Goal: Use online tool/utility: Utilize a website feature to perform a specific function

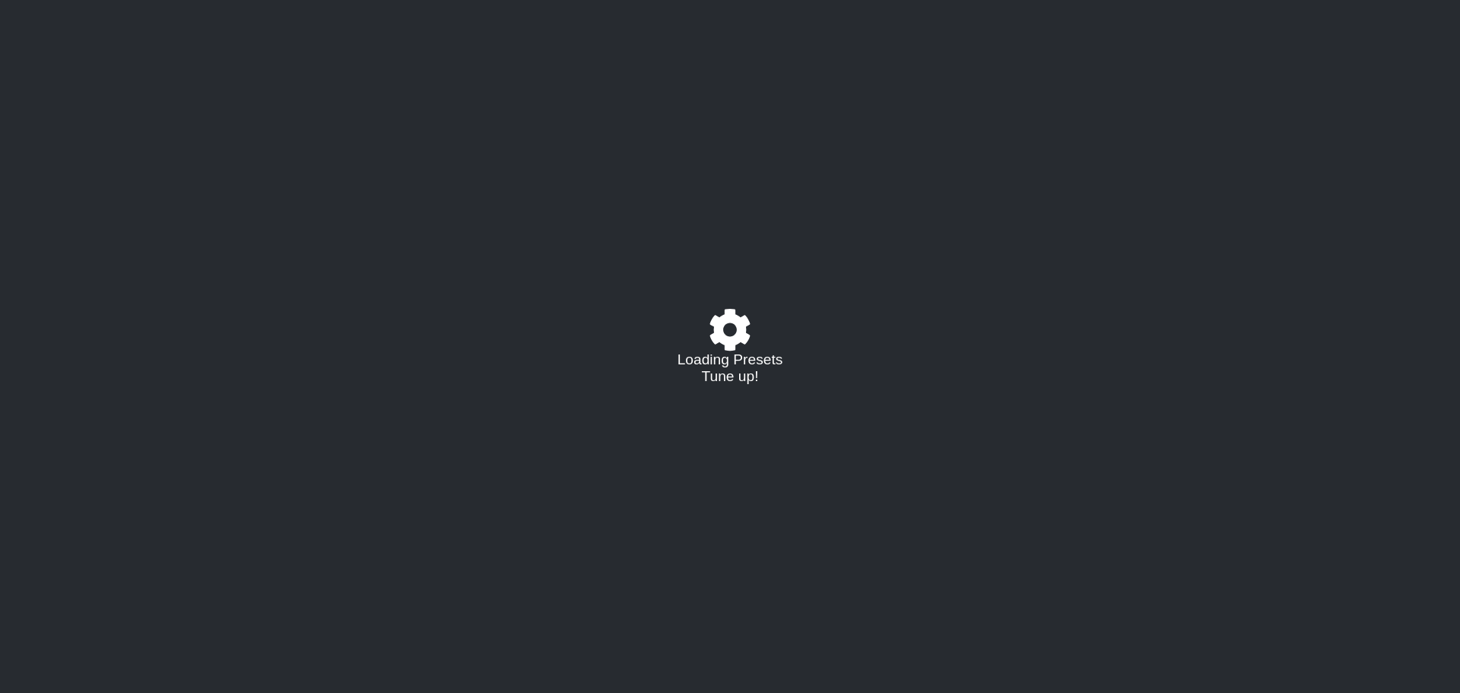
select select "/022288847105"
select select "A"
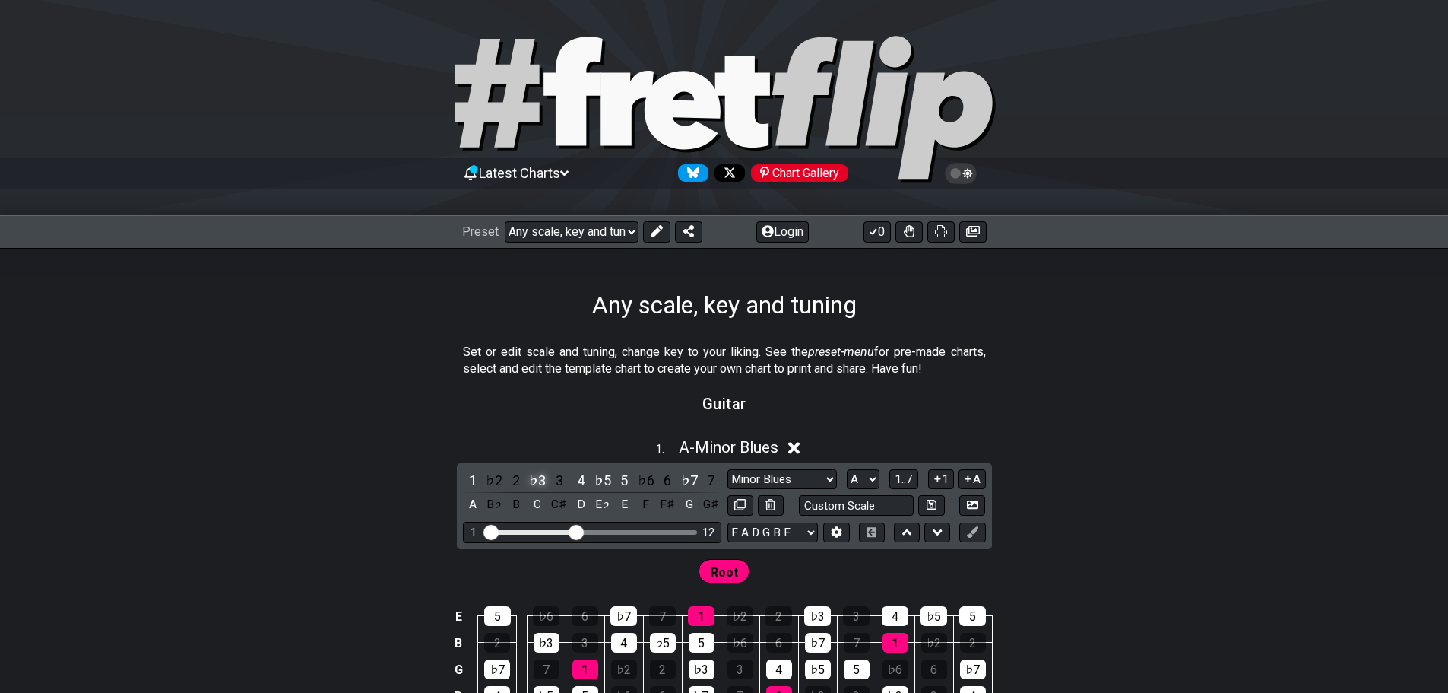
click at [535, 478] on div "♭3" at bounding box center [538, 480] width 20 height 21
click at [605, 476] on div "♭5" at bounding box center [603, 480] width 20 height 21
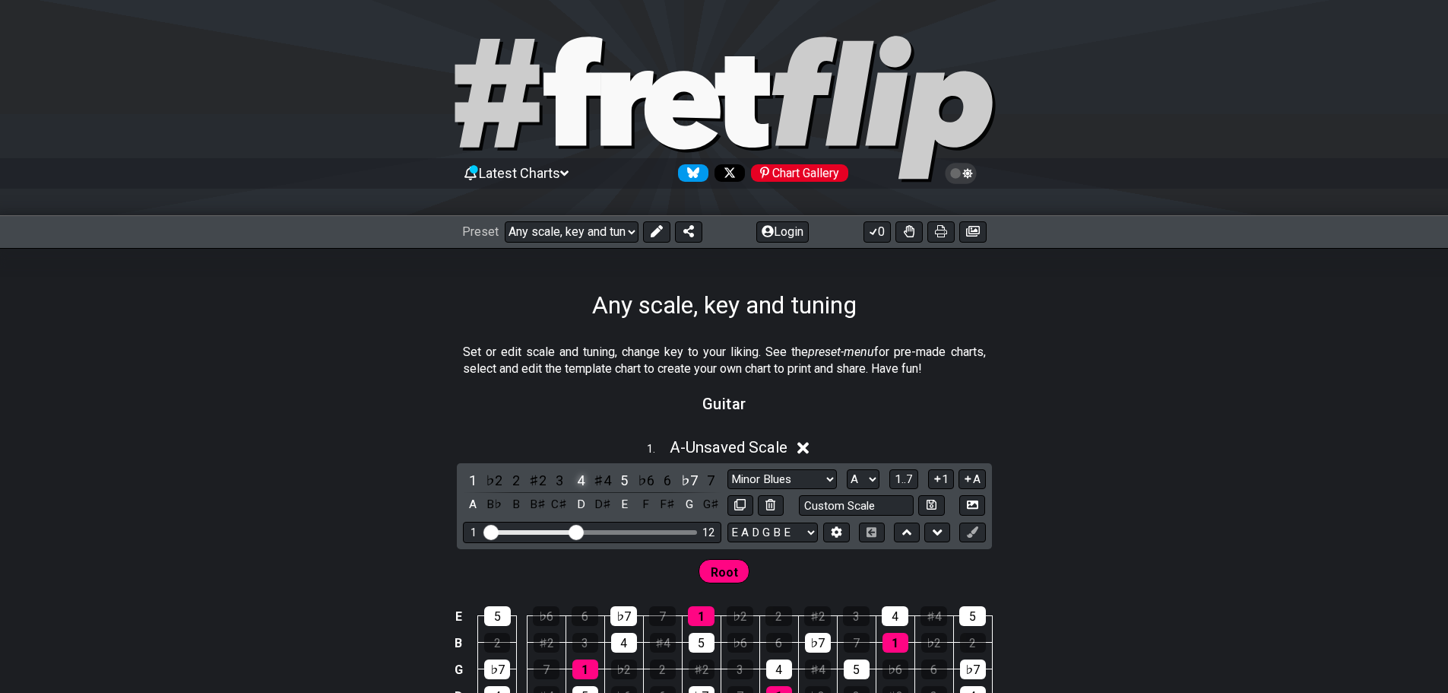
click at [580, 477] on div "4" at bounding box center [581, 480] width 20 height 21
click at [626, 470] on div "5" at bounding box center [624, 480] width 20 height 21
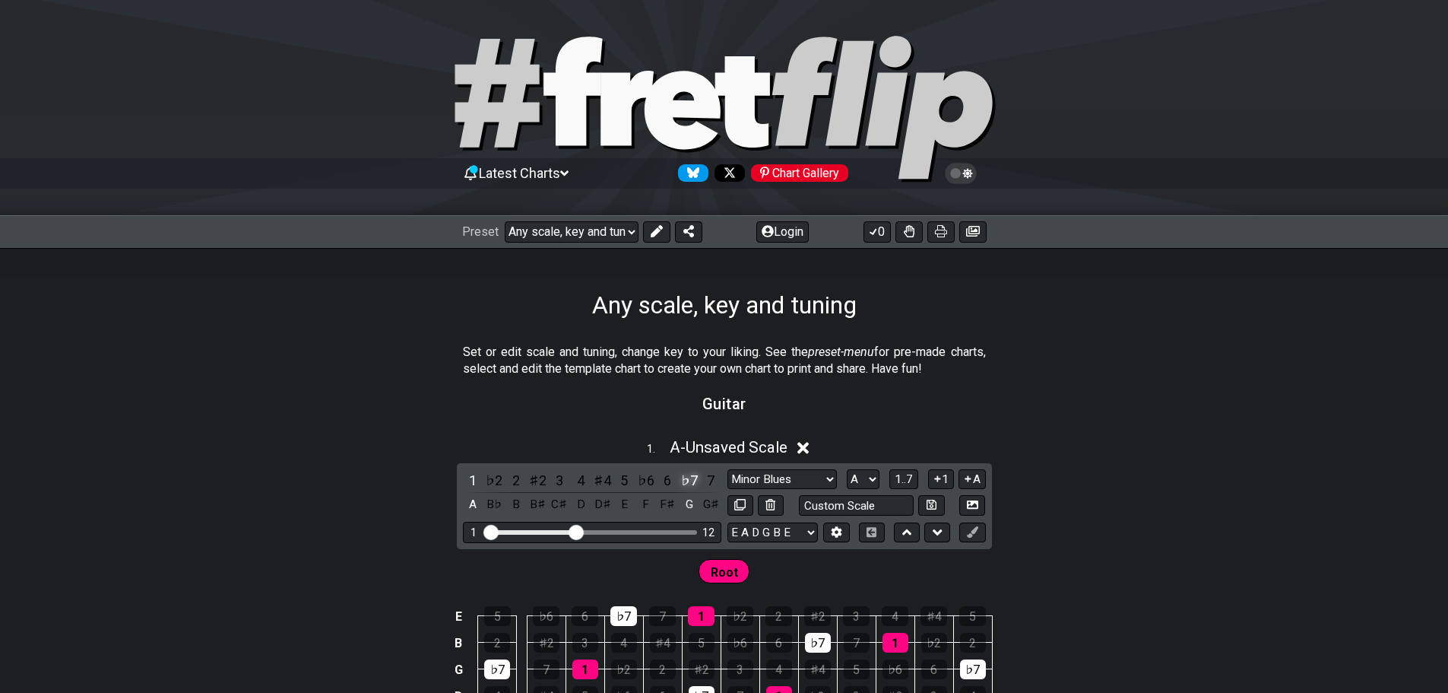
click at [693, 479] on div "♭7" at bounding box center [690, 480] width 20 height 21
click at [803, 525] on select "E A D G B E E A D G B E E A D G B E B E A D F♯ B A D G C E A D A D G B E E♭ A♭ …" at bounding box center [772, 532] width 90 height 21
